Goal: Task Accomplishment & Management: Use online tool/utility

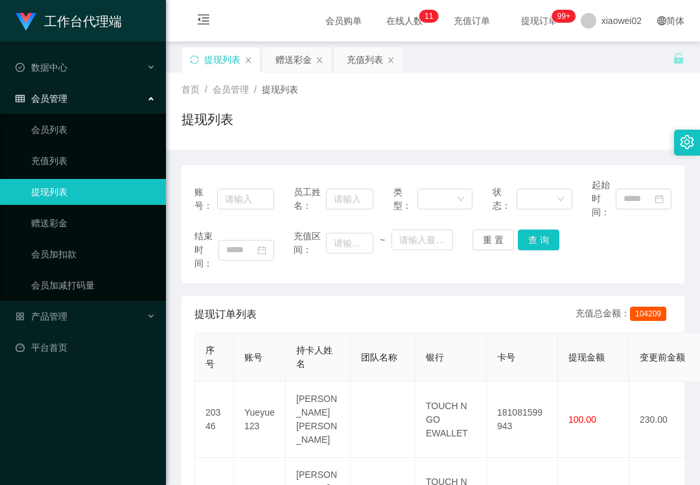
click at [115, 189] on link "提现列表" at bounding box center [93, 192] width 125 height 26
click at [88, 211] on link "赠送彩金" at bounding box center [93, 223] width 125 height 26
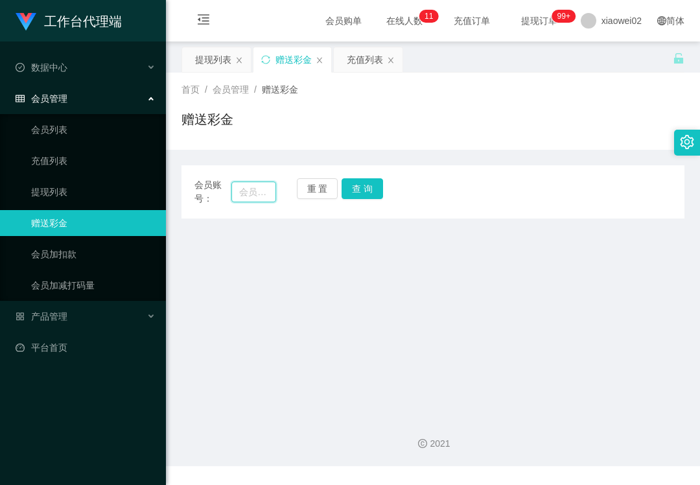
click at [265, 190] on input "text" at bounding box center [254, 192] width 45 height 21
paste input "Kang0828"
type input "Kang0828"
click at [358, 188] on button "查 询" at bounding box center [363, 188] width 42 height 21
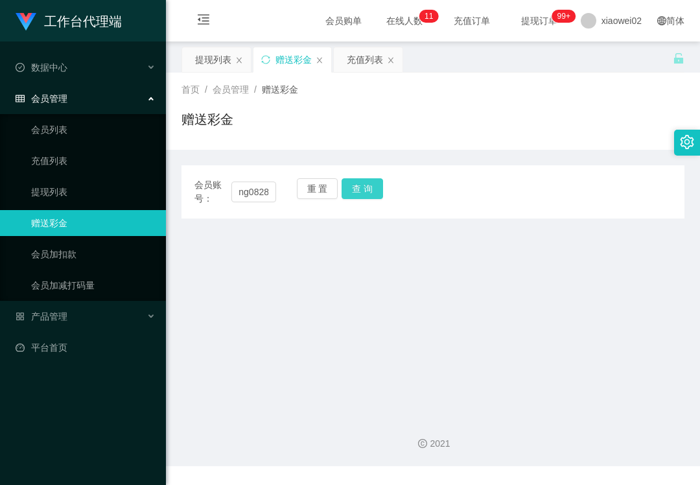
scroll to position [0, 0]
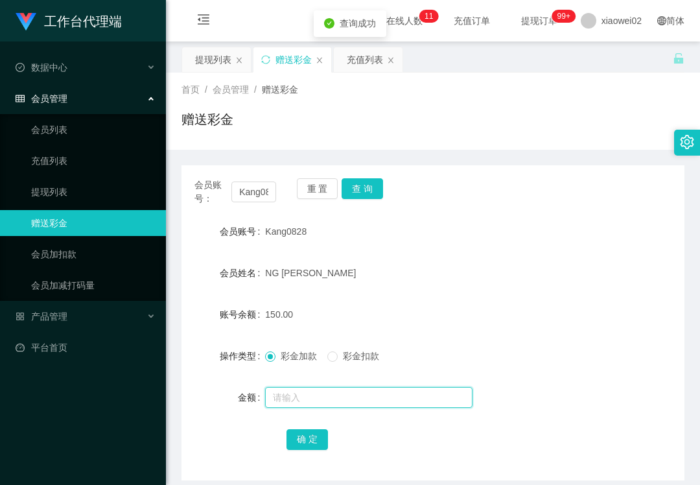
click at [320, 392] on input "text" at bounding box center [369, 397] width 208 height 21
type input "500"
click at [310, 442] on button "确 定" at bounding box center [308, 439] width 42 height 21
click at [315, 184] on button "重 置" at bounding box center [318, 188] width 42 height 21
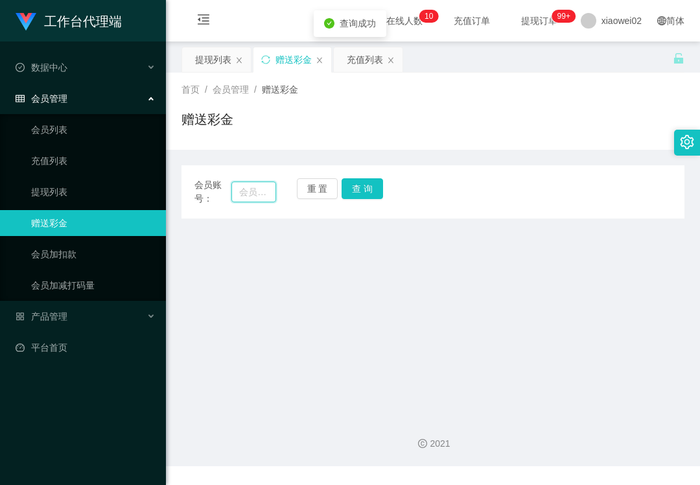
click at [245, 182] on input "text" at bounding box center [254, 192] width 45 height 21
paste input "jacky880727"
type input "jacky880727"
click at [375, 188] on button "查 询" at bounding box center [363, 188] width 42 height 21
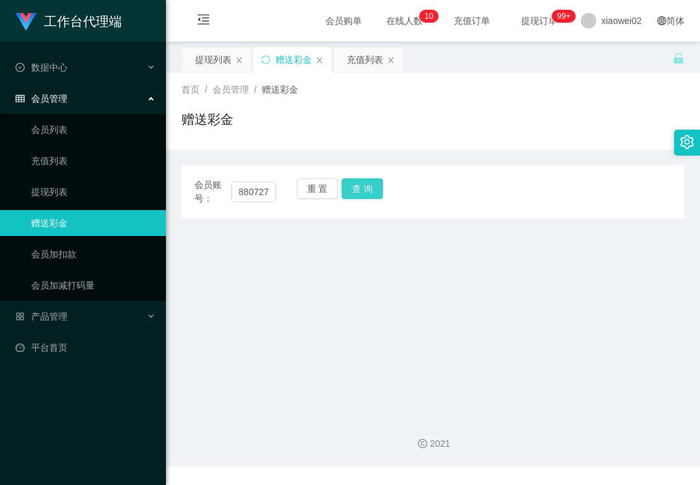
scroll to position [0, 0]
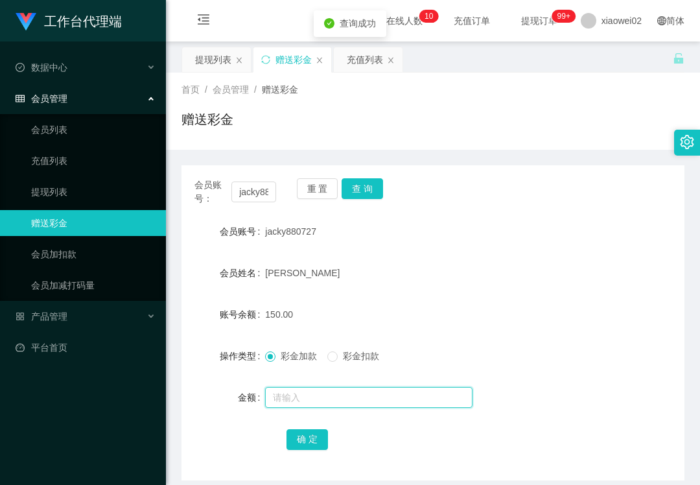
click at [313, 390] on input "text" at bounding box center [369, 397] width 208 height 21
type input "500"
click at [311, 444] on button "确 定" at bounding box center [308, 439] width 42 height 21
